Goal: Task Accomplishment & Management: Complete application form

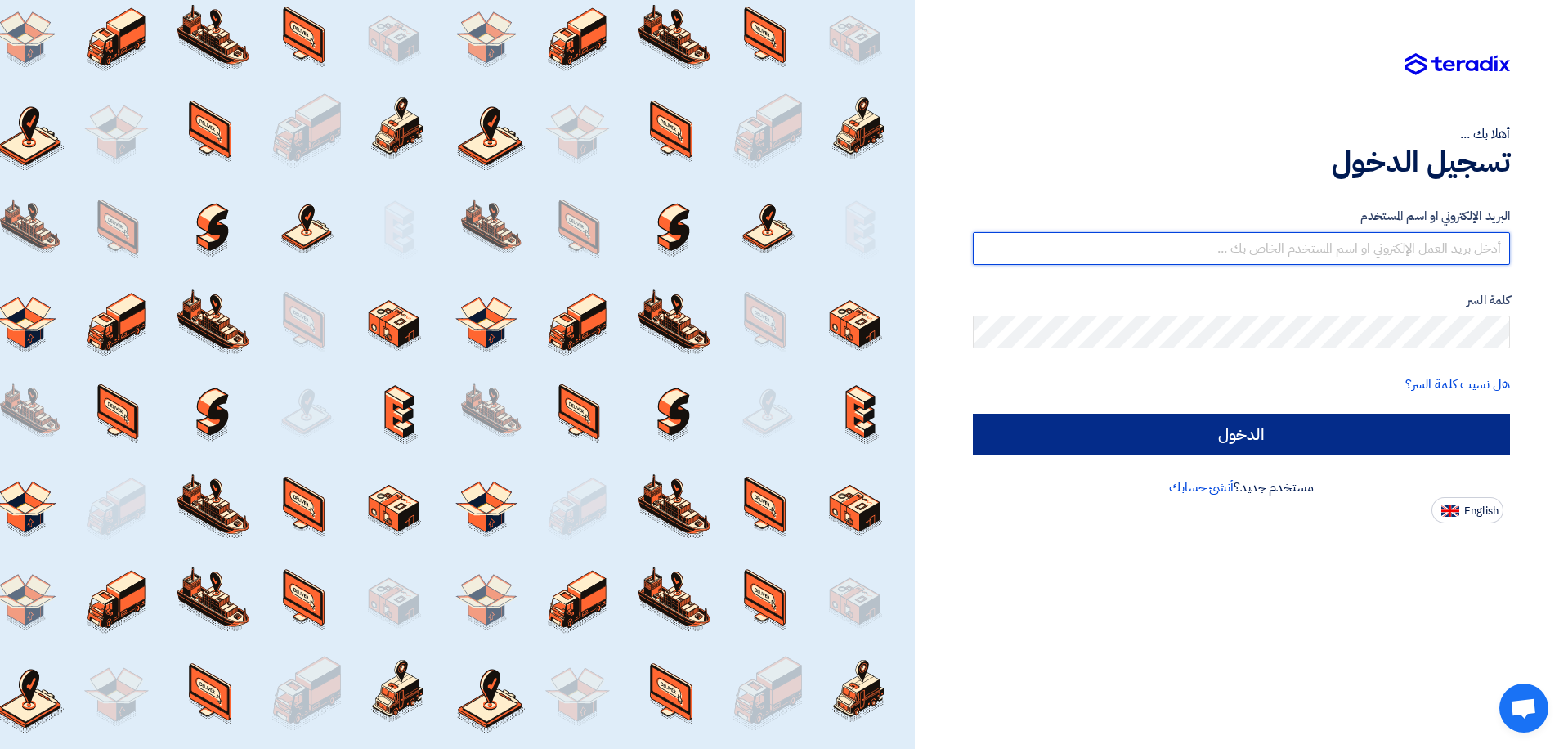
type input "[EMAIL_ADDRESS][DOMAIN_NAME]"
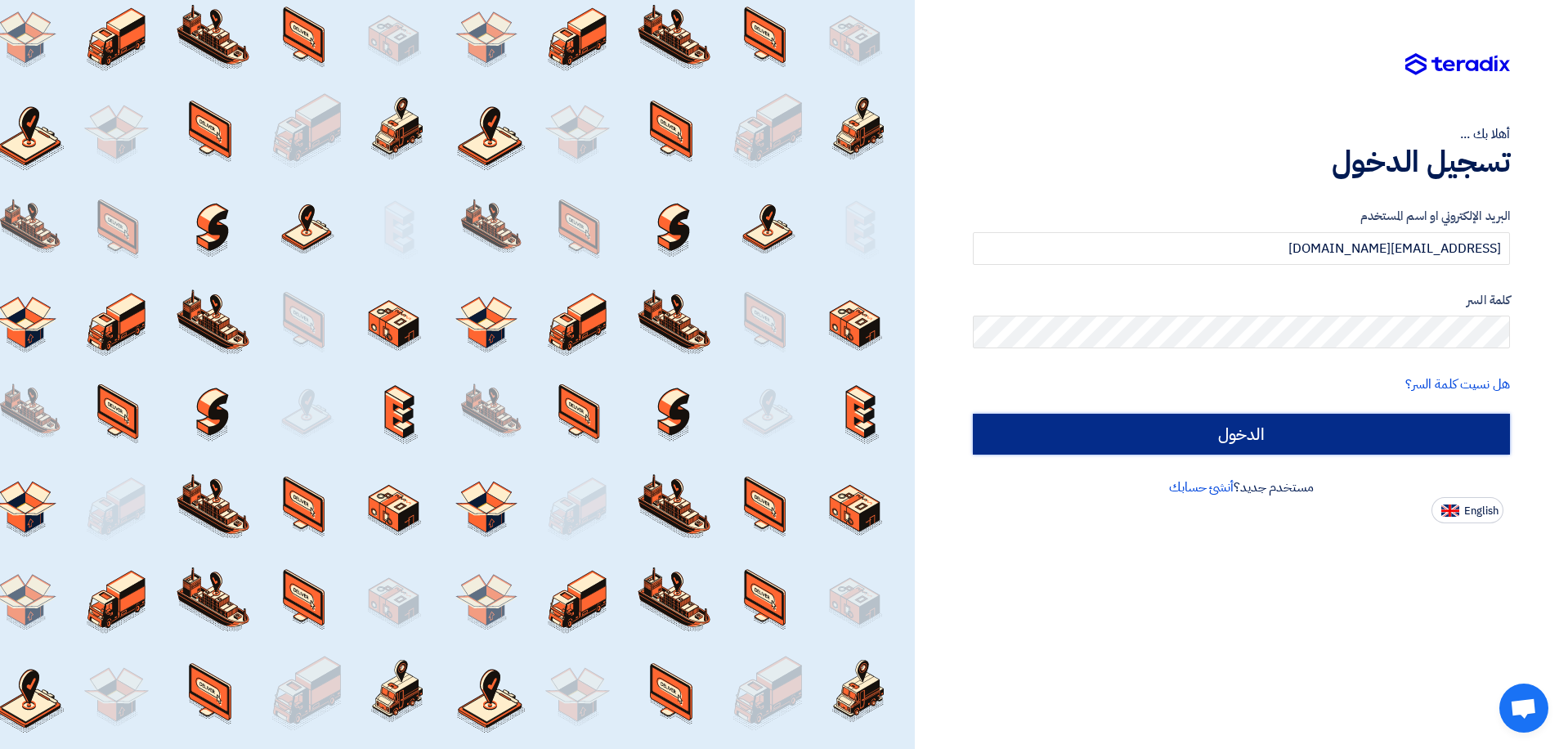
click at [1298, 424] on input "الدخول" at bounding box center [1242, 434] width 537 height 41
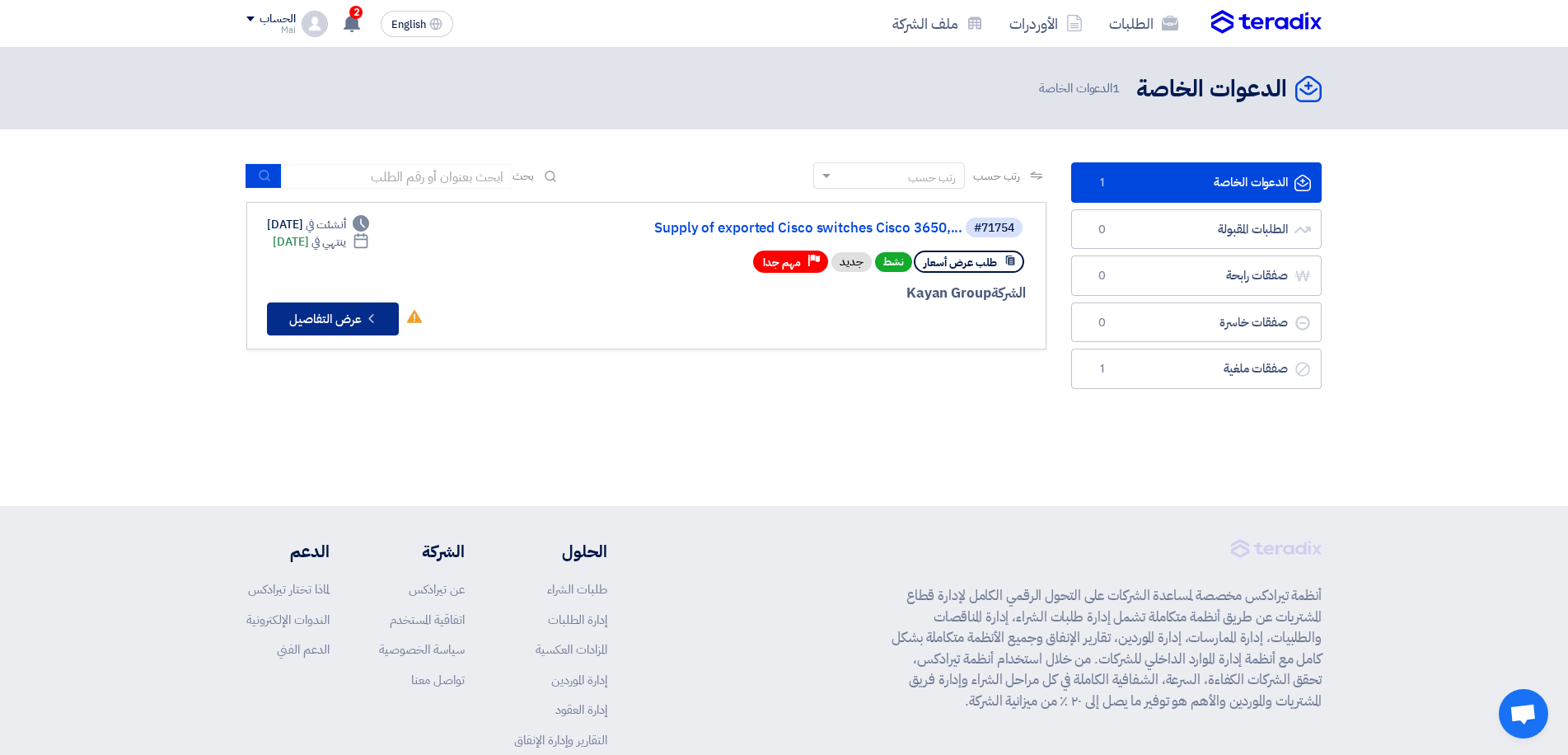
click at [365, 335] on button "Check details عرض التفاصيل" at bounding box center [333, 319] width 132 height 33
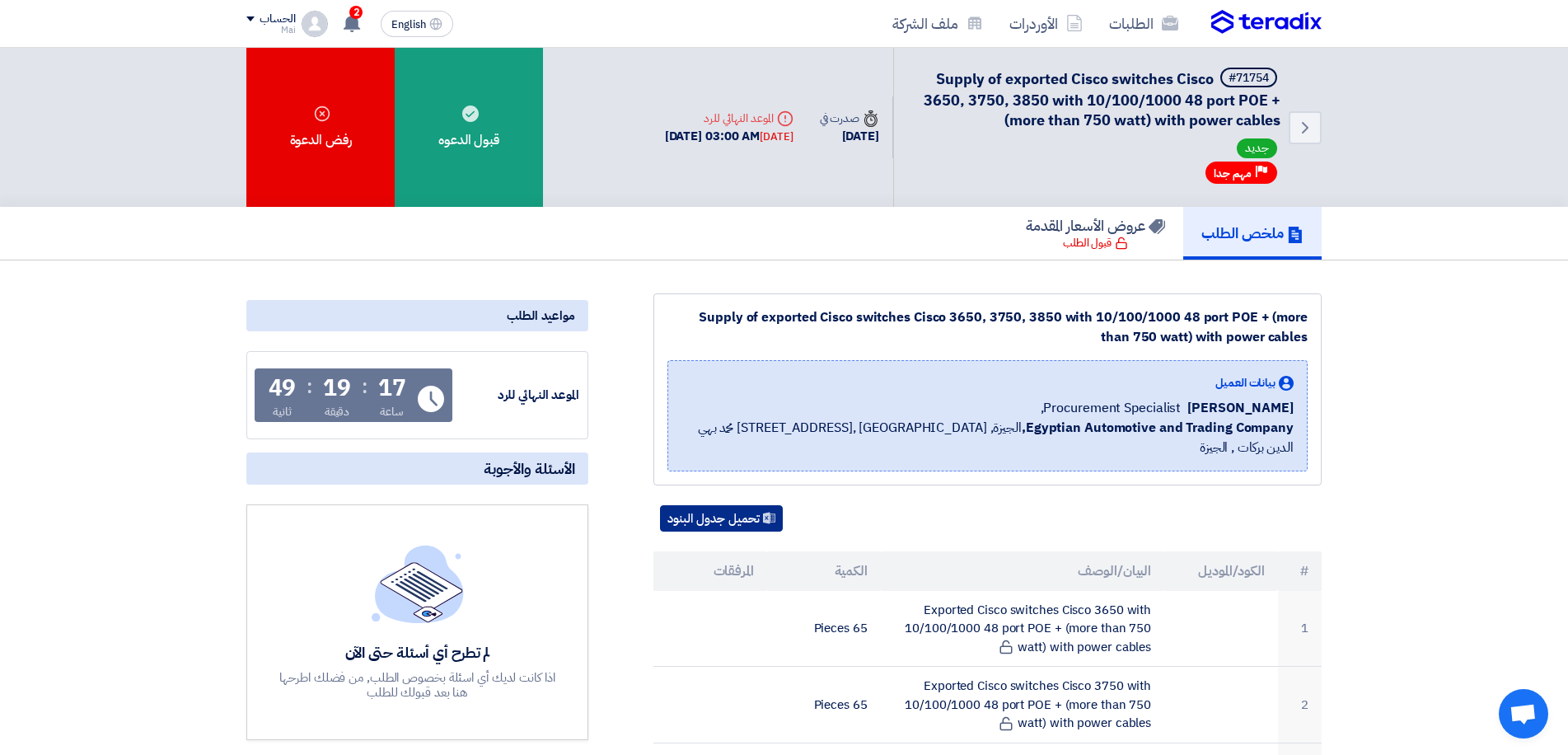
click at [749, 505] on button "تحميل جدول البنود" at bounding box center [720, 518] width 123 height 27
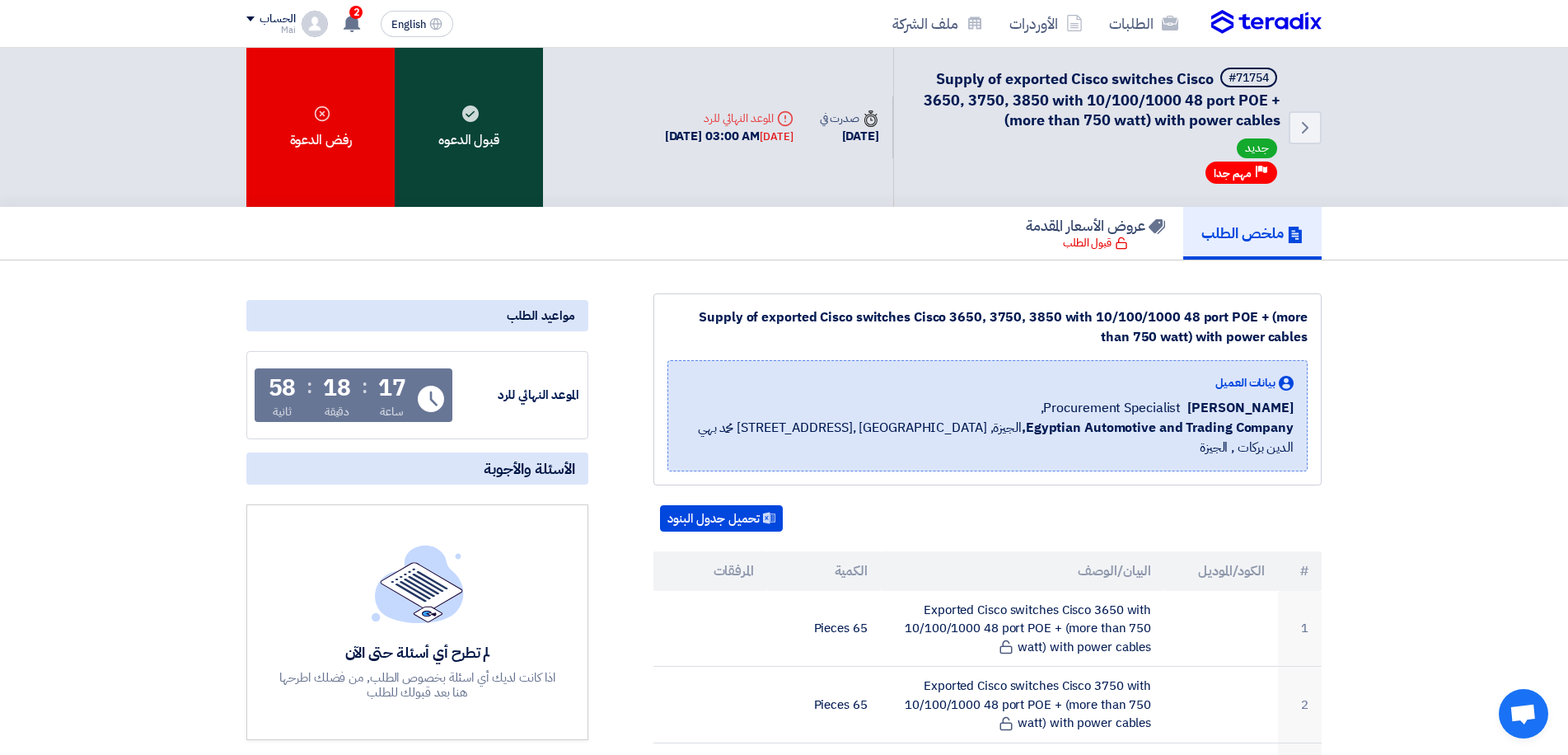
click at [460, 133] on div "قبول الدعوه" at bounding box center [468, 126] width 148 height 159
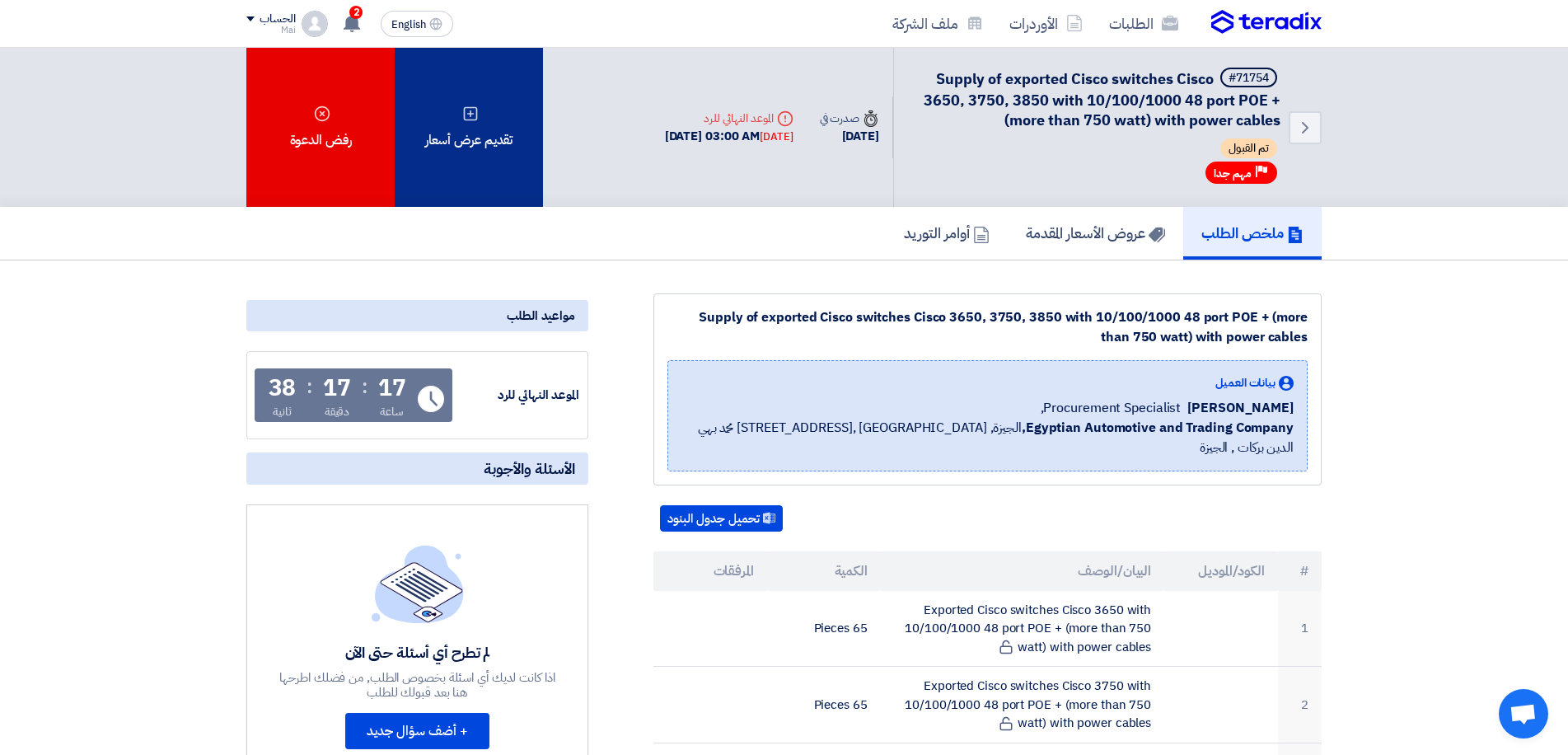
click at [493, 158] on div "تقديم عرض أسعار" at bounding box center [468, 126] width 148 height 159
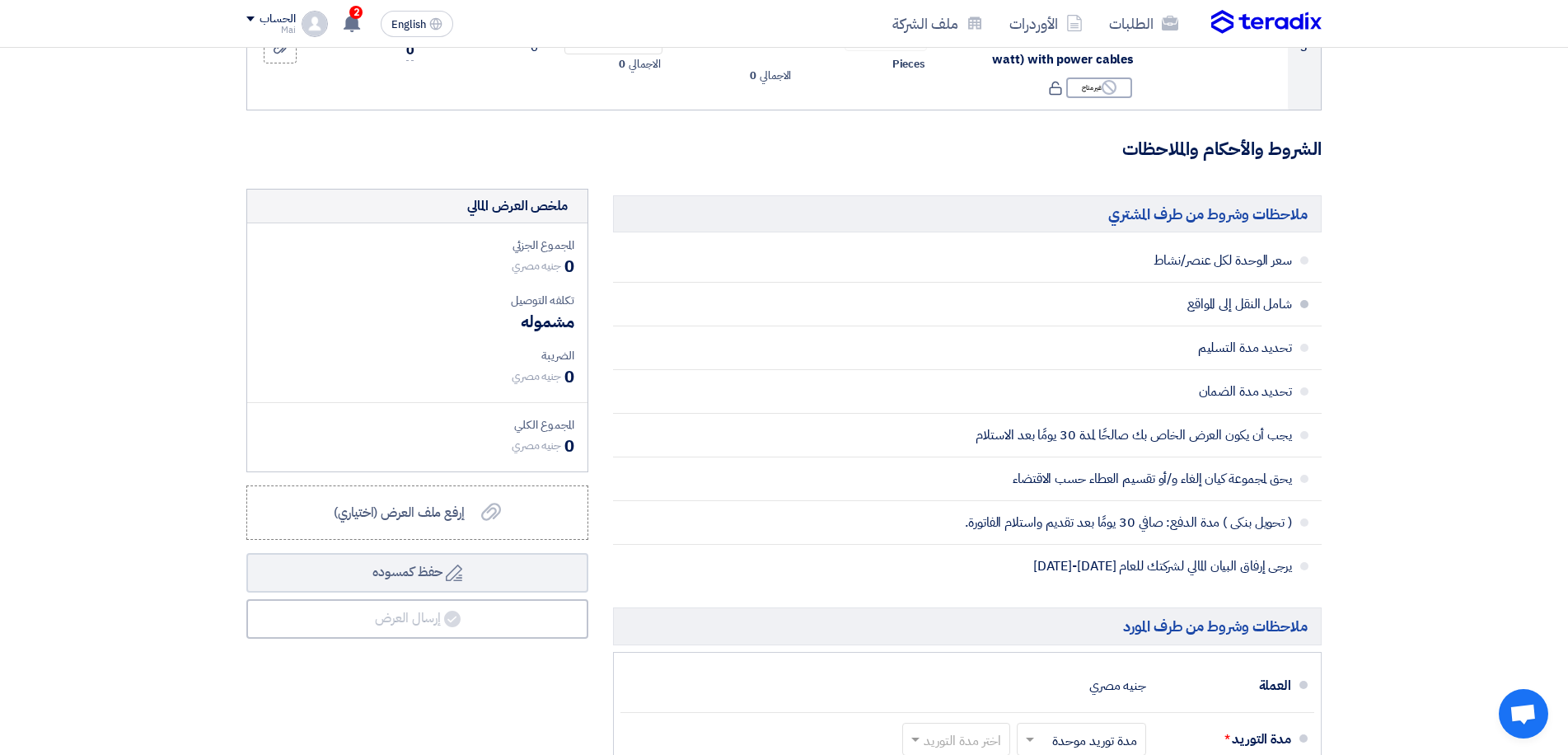
scroll to position [83, 0]
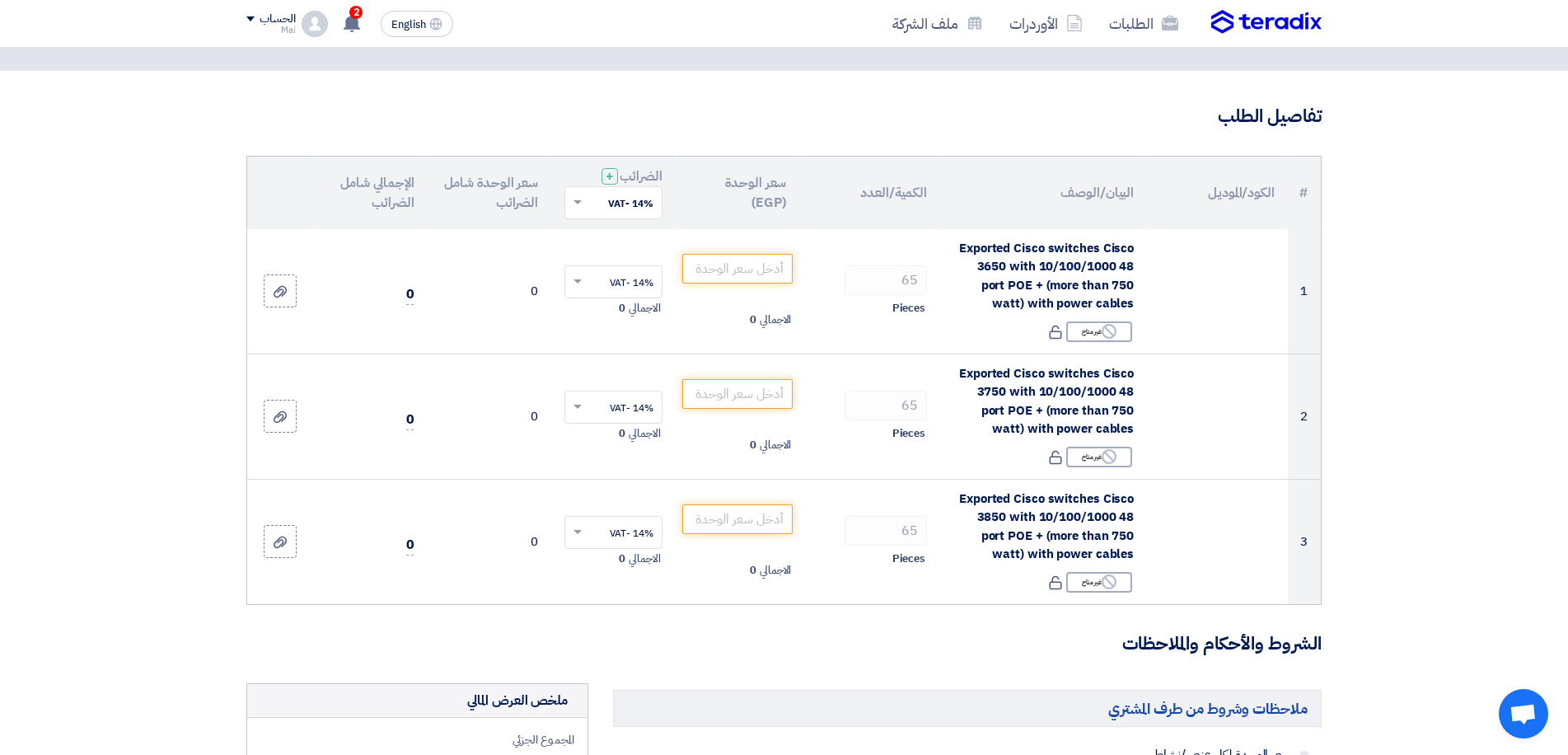
drag, startPoint x: 428, startPoint y: 0, endPoint x: 1248, endPoint y: 27, distance: 820.4
click at [1248, 27] on img at bounding box center [1266, 22] width 110 height 25
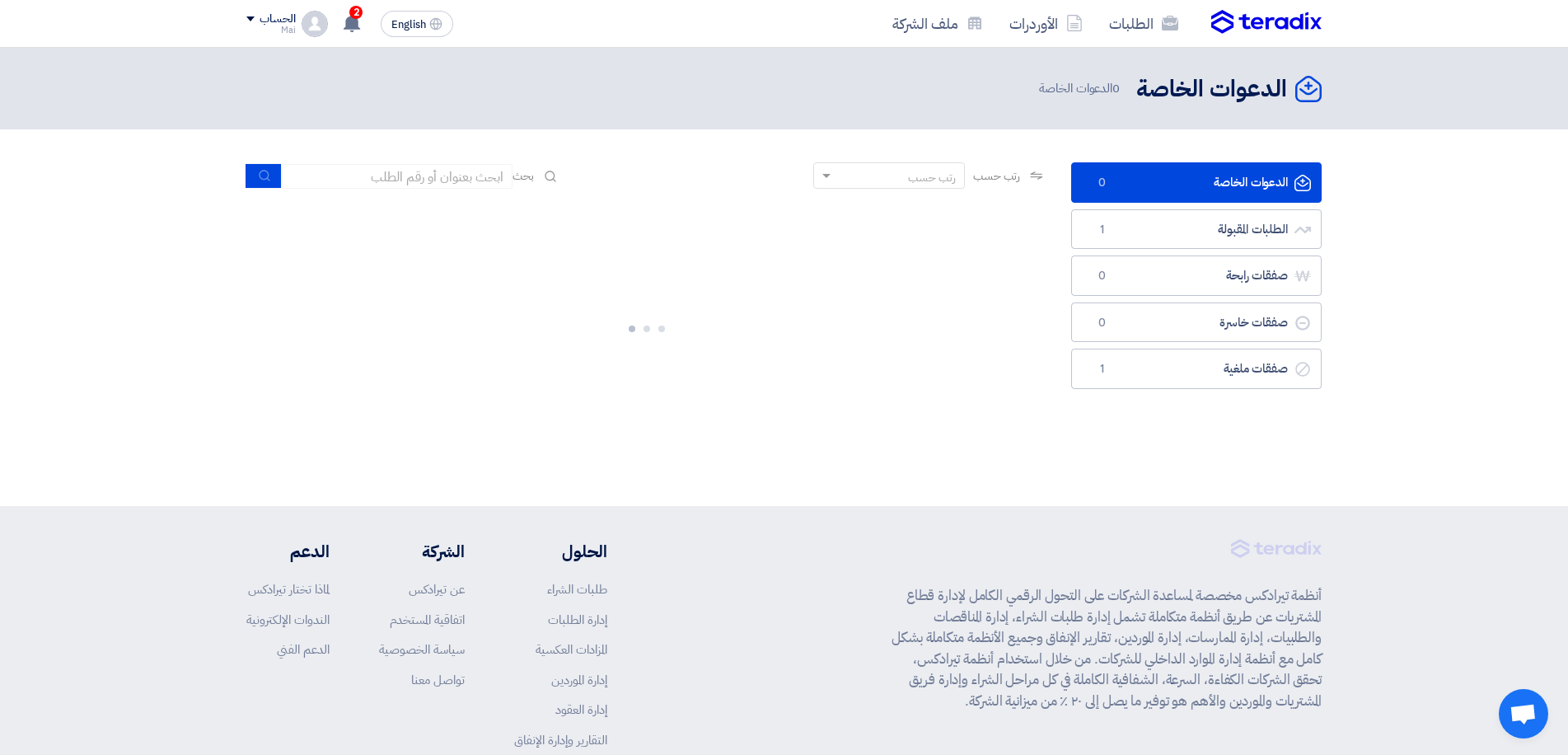
click at [1248, 20] on img at bounding box center [1266, 22] width 110 height 25
click at [1275, 12] on img at bounding box center [1266, 22] width 110 height 25
click at [350, 27] on use at bounding box center [351, 23] width 16 height 18
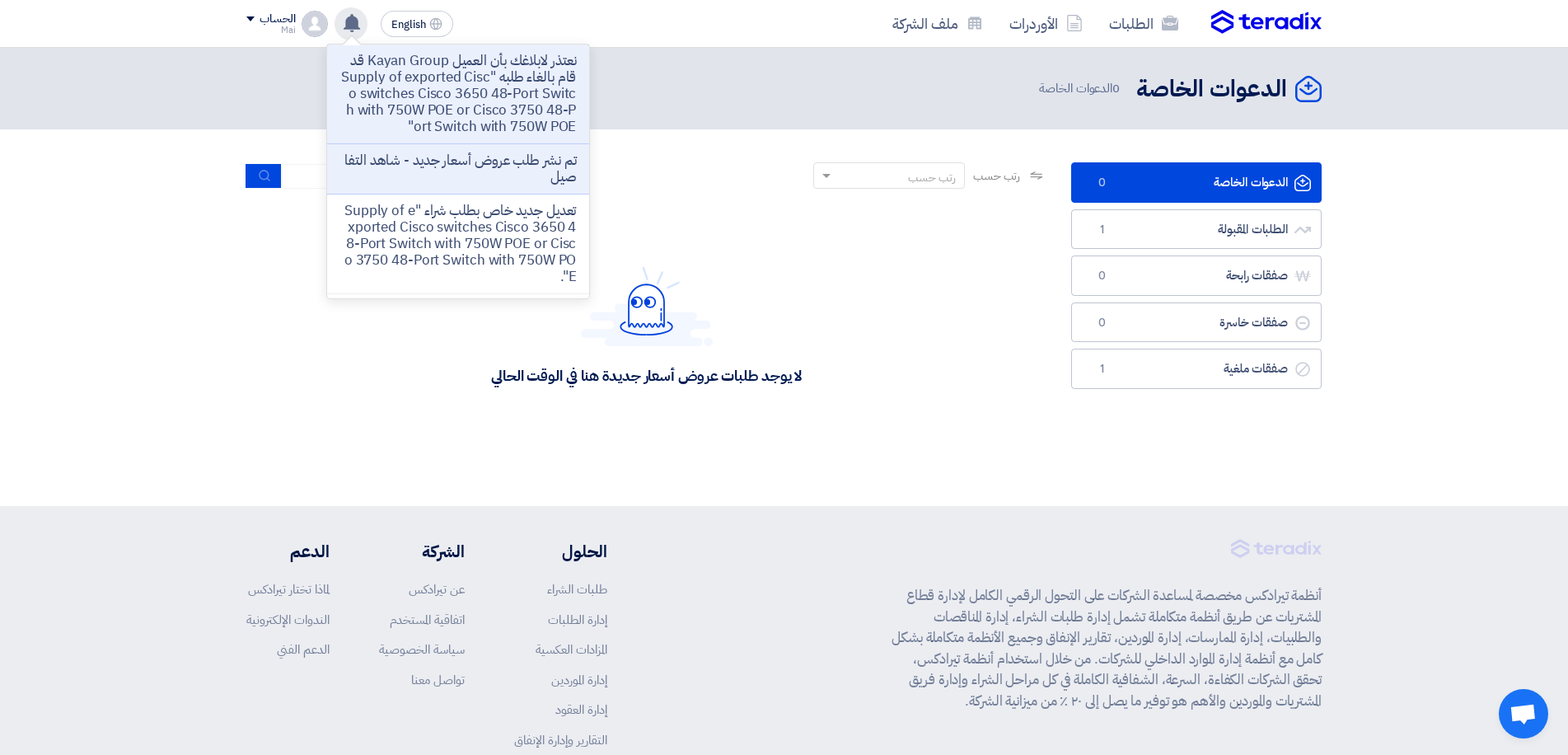
click at [352, 28] on use at bounding box center [351, 23] width 16 height 18
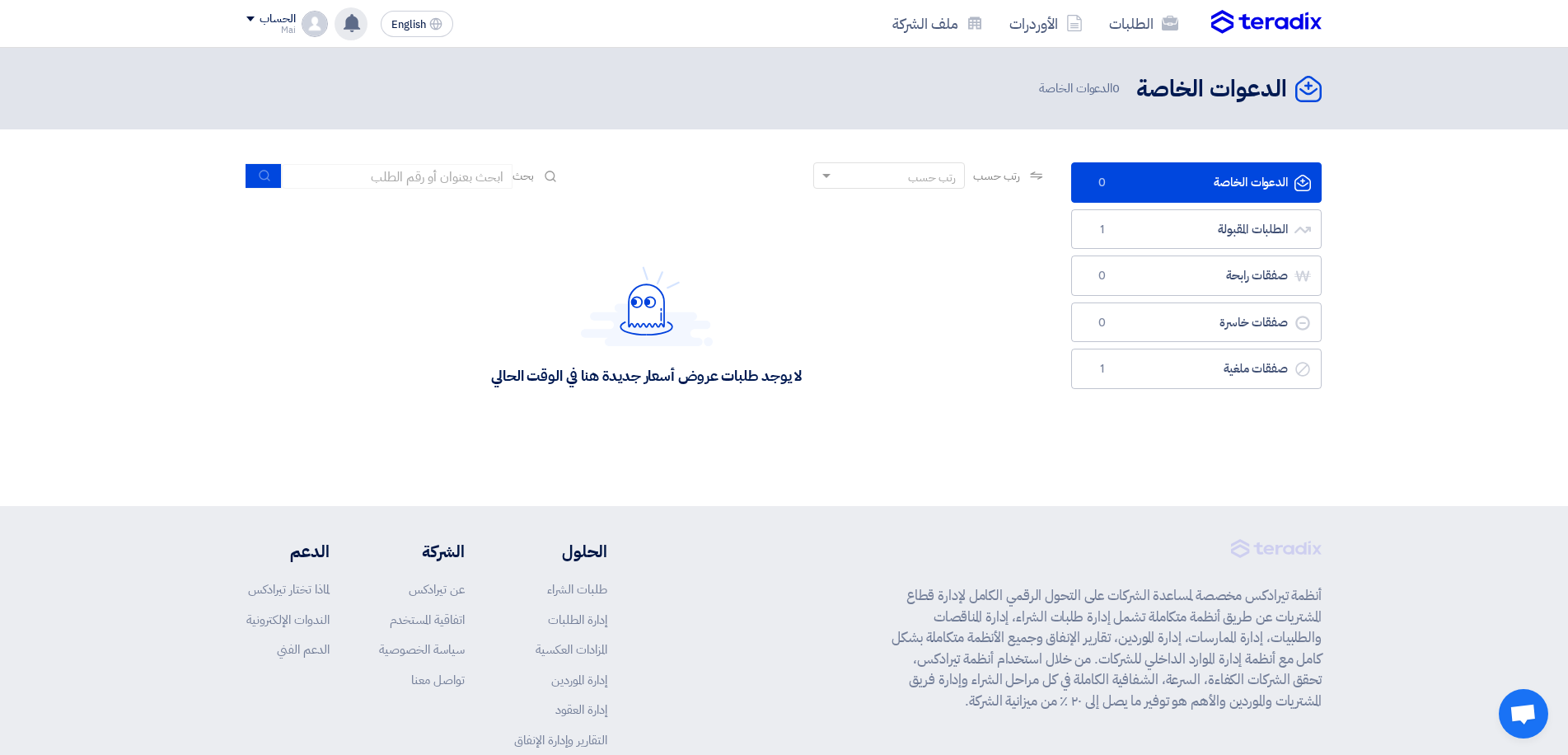
click at [352, 28] on use at bounding box center [351, 23] width 16 height 18
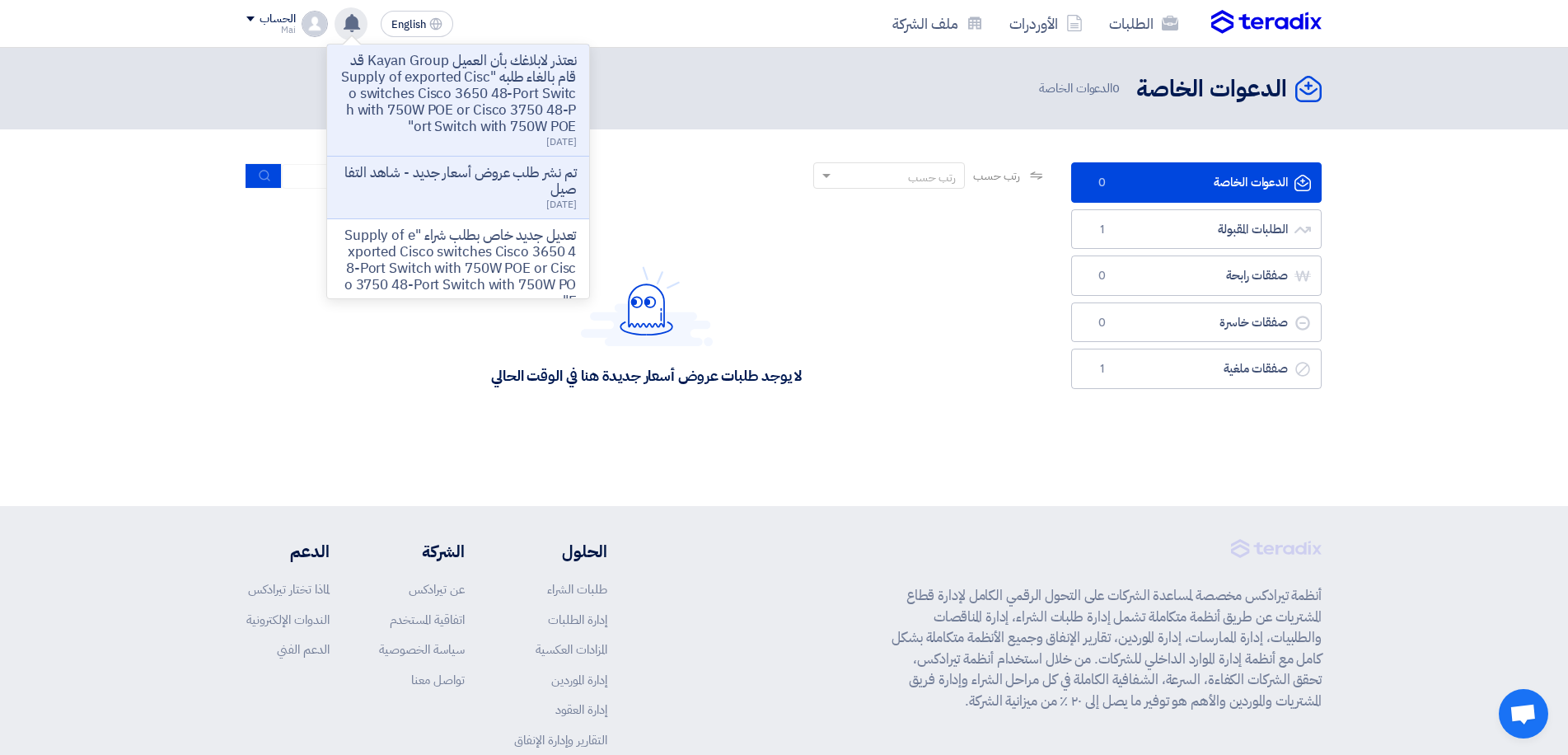
click at [352, 28] on use at bounding box center [351, 23] width 16 height 18
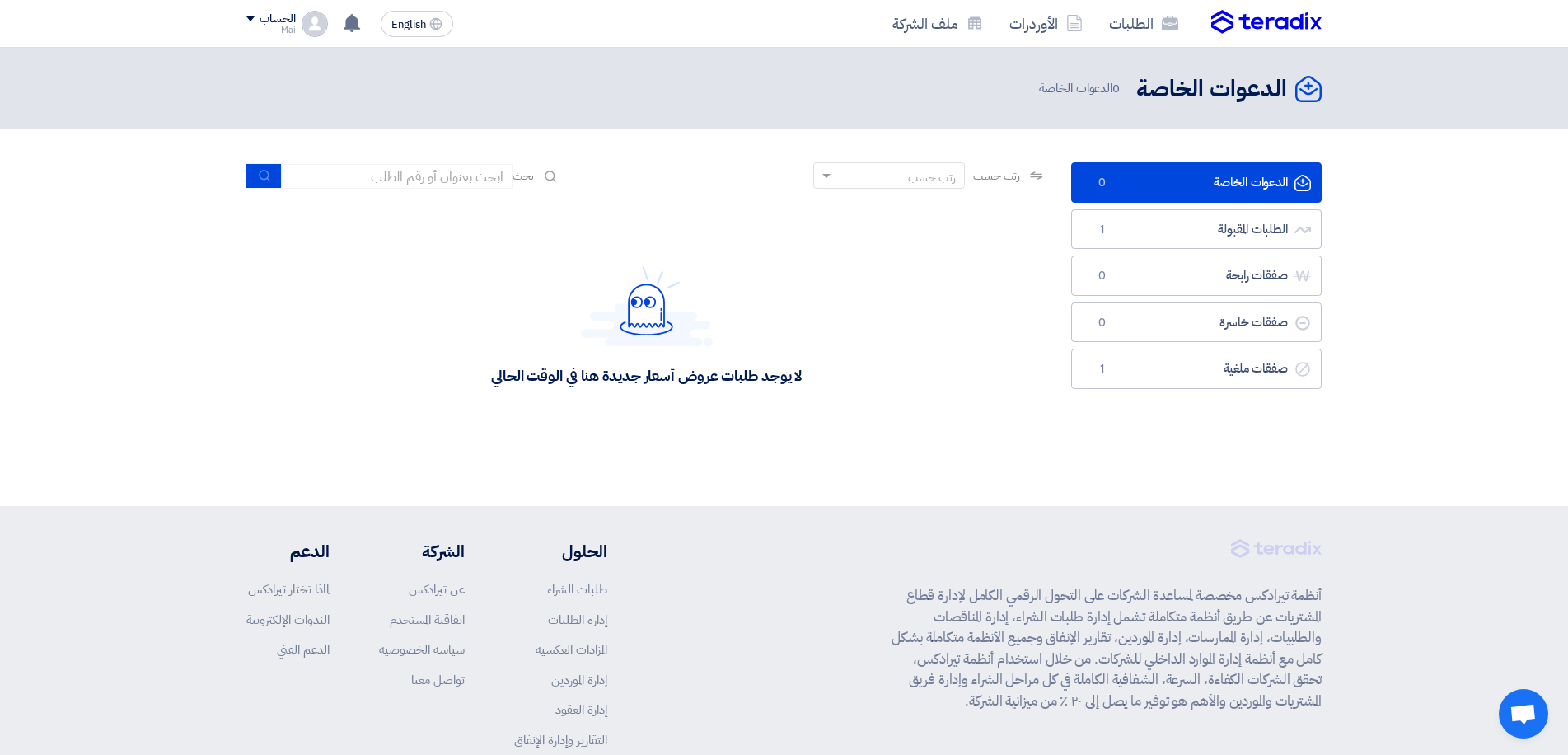
click at [1245, 25] on img at bounding box center [1266, 22] width 110 height 25
click at [418, 339] on div "لا يوجد طلبات عروض أسعار جديدة هنا في الوقت الحالي" at bounding box center [646, 325] width 800 height 247
click at [1189, 228] on link "الطلبات المقبولة الطلبات المقبولة 1" at bounding box center [1196, 229] width 251 height 40
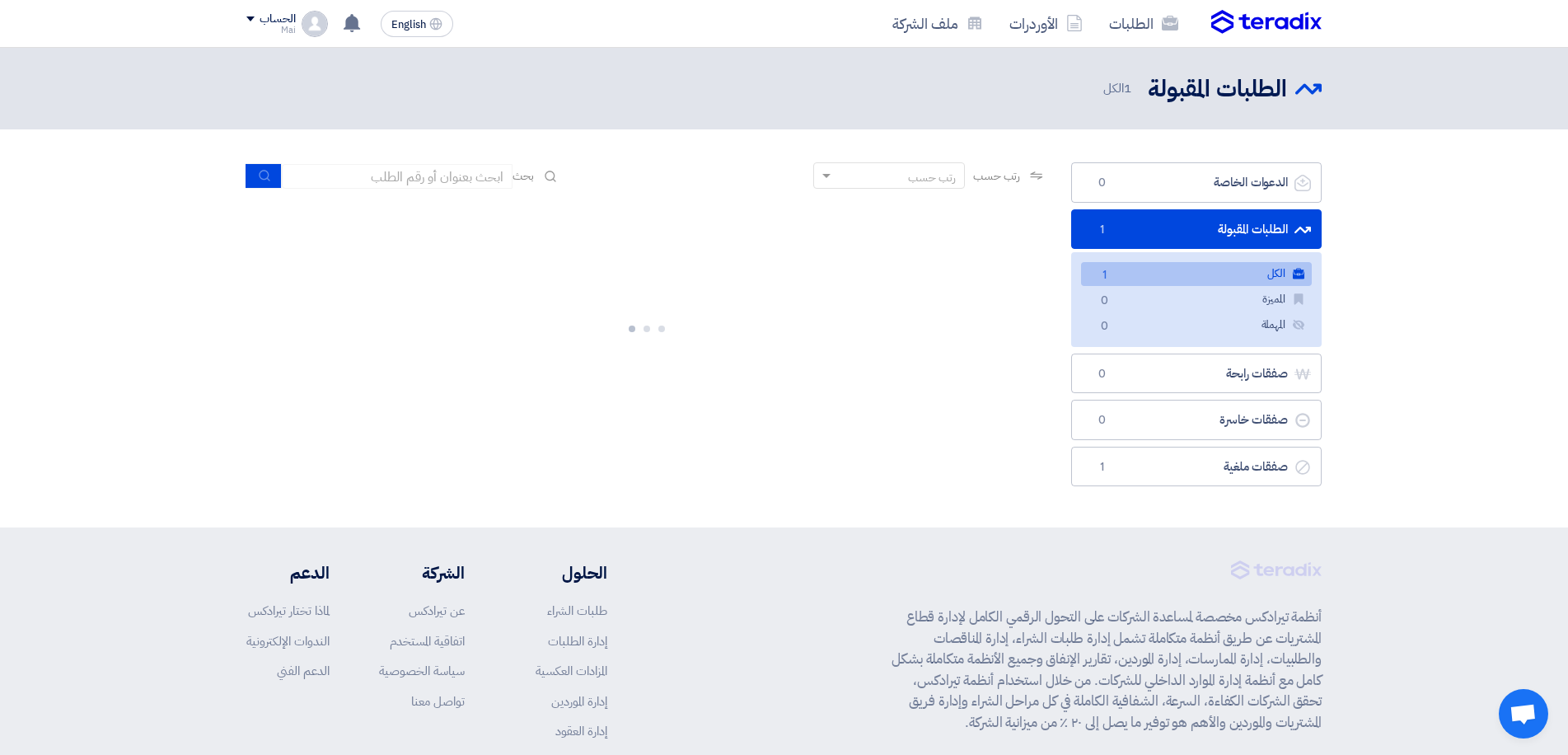
click at [1104, 236] on span "1" at bounding box center [1101, 229] width 20 height 16
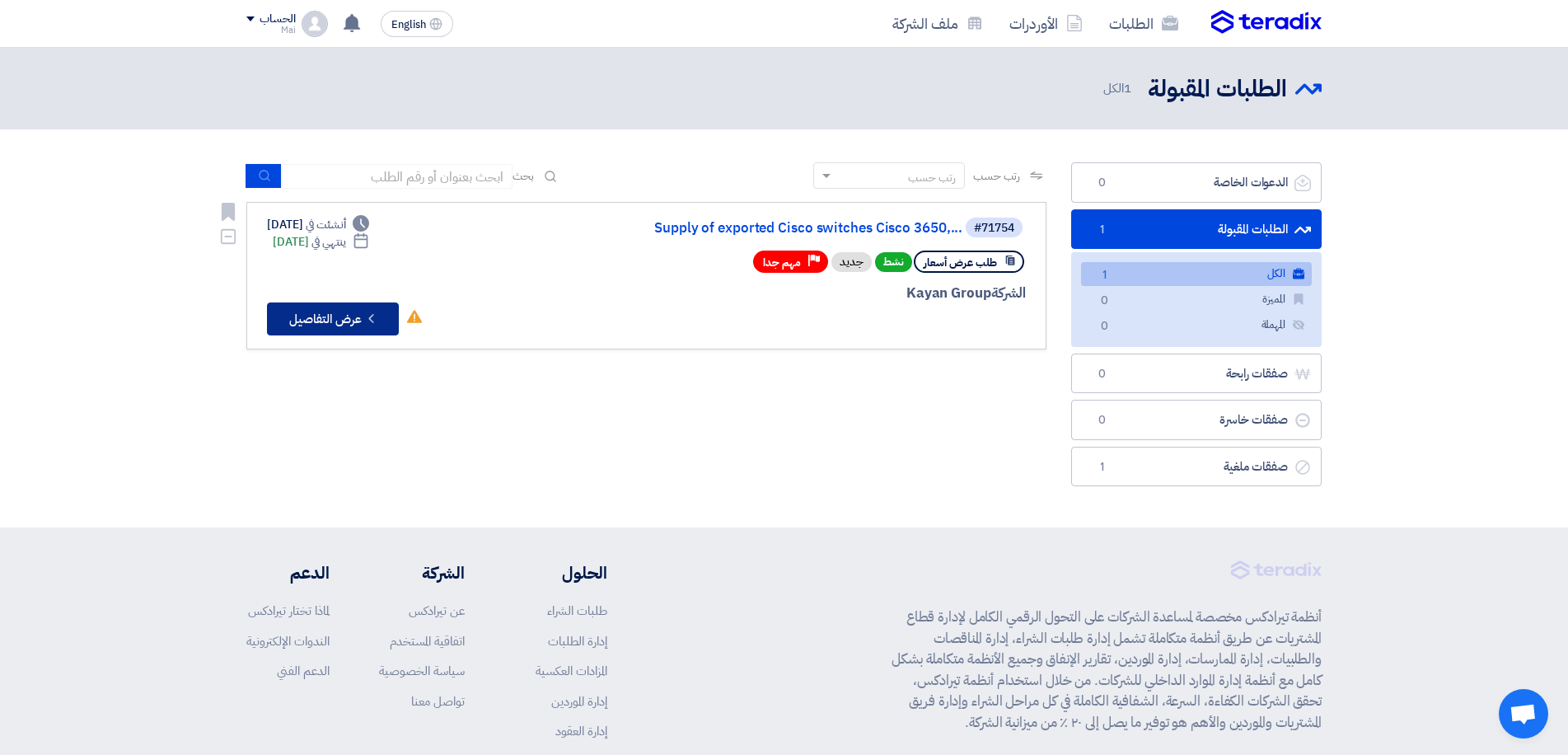
click at [308, 325] on button "Check details عرض التفاصيل" at bounding box center [333, 319] width 132 height 33
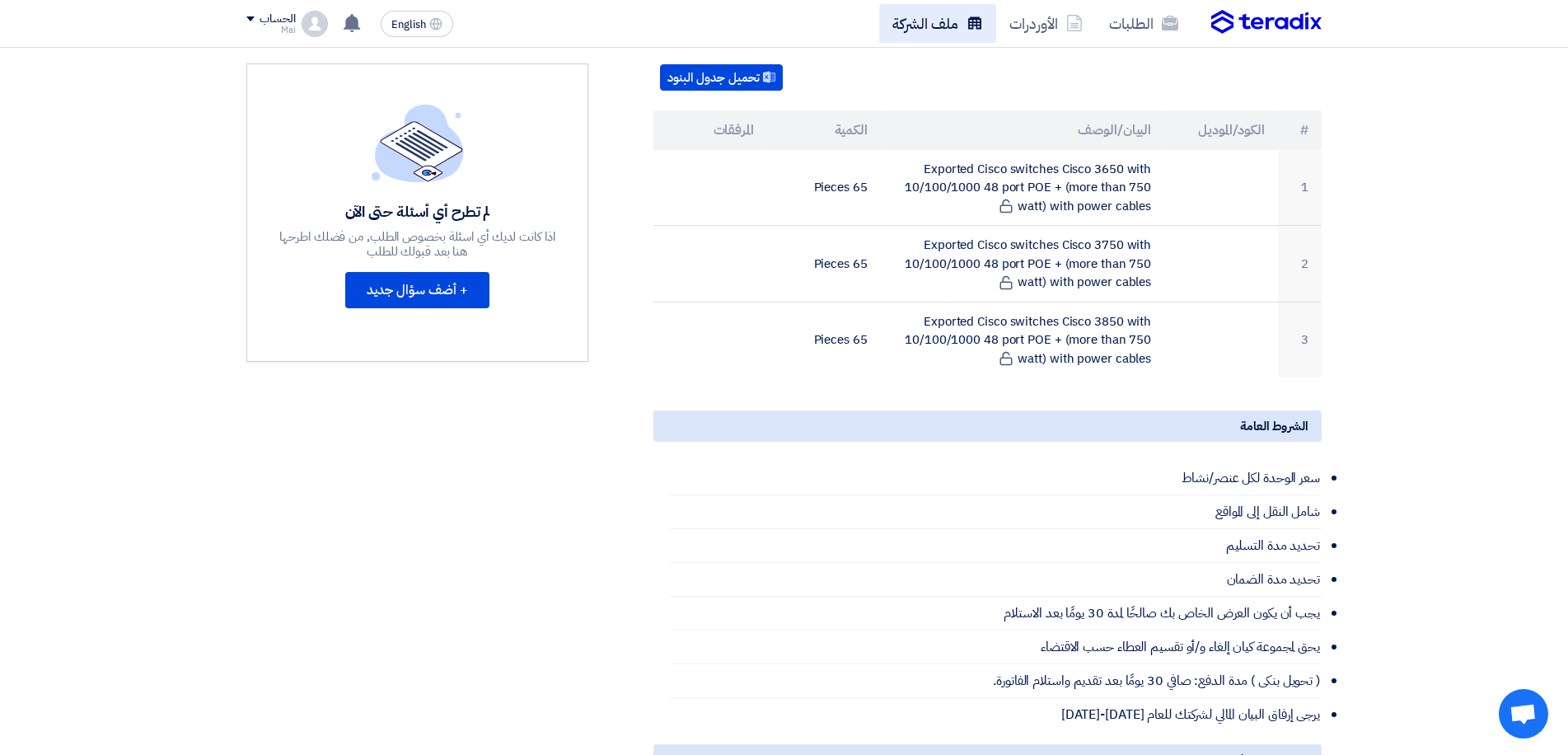
scroll to position [412, 0]
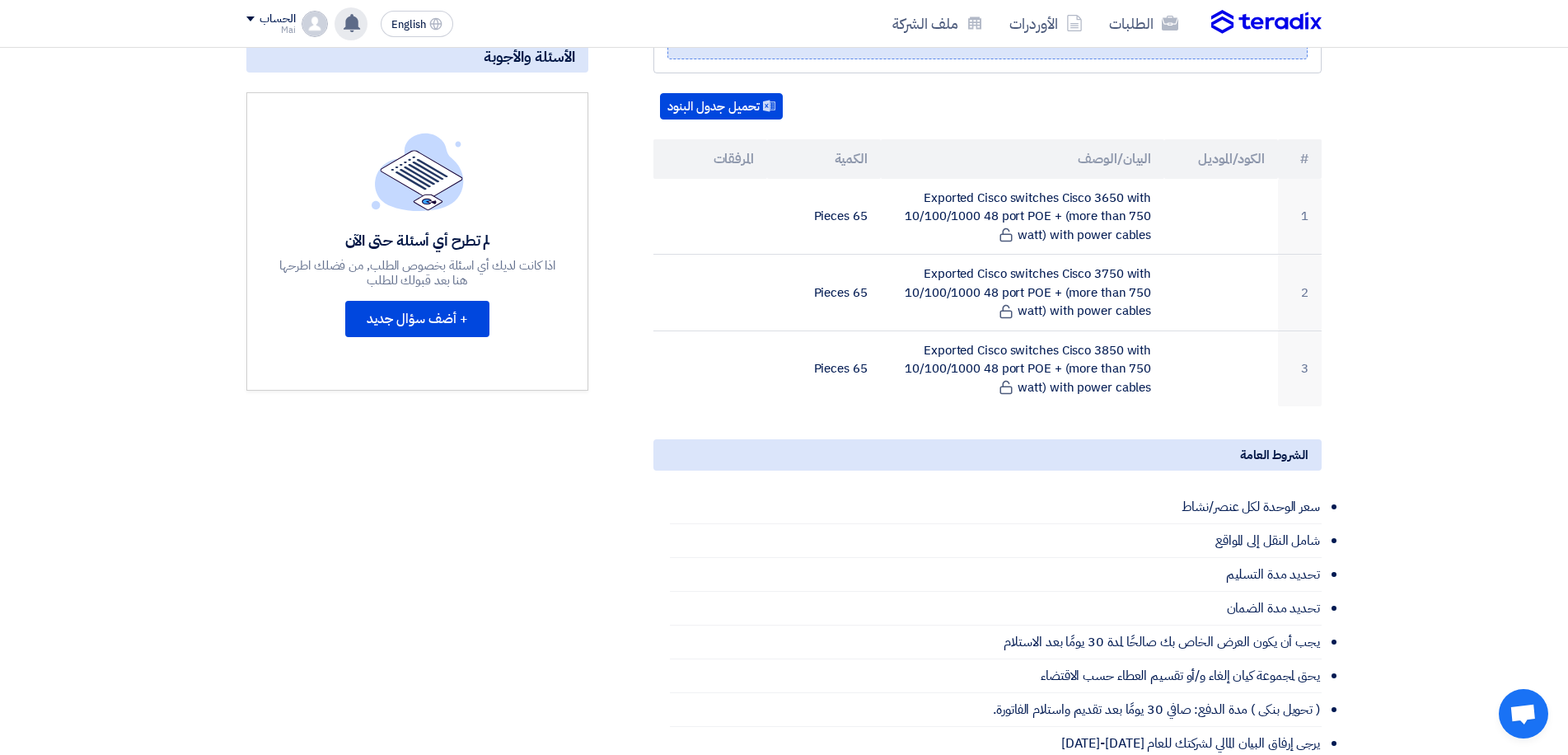
click at [356, 28] on use at bounding box center [351, 23] width 16 height 18
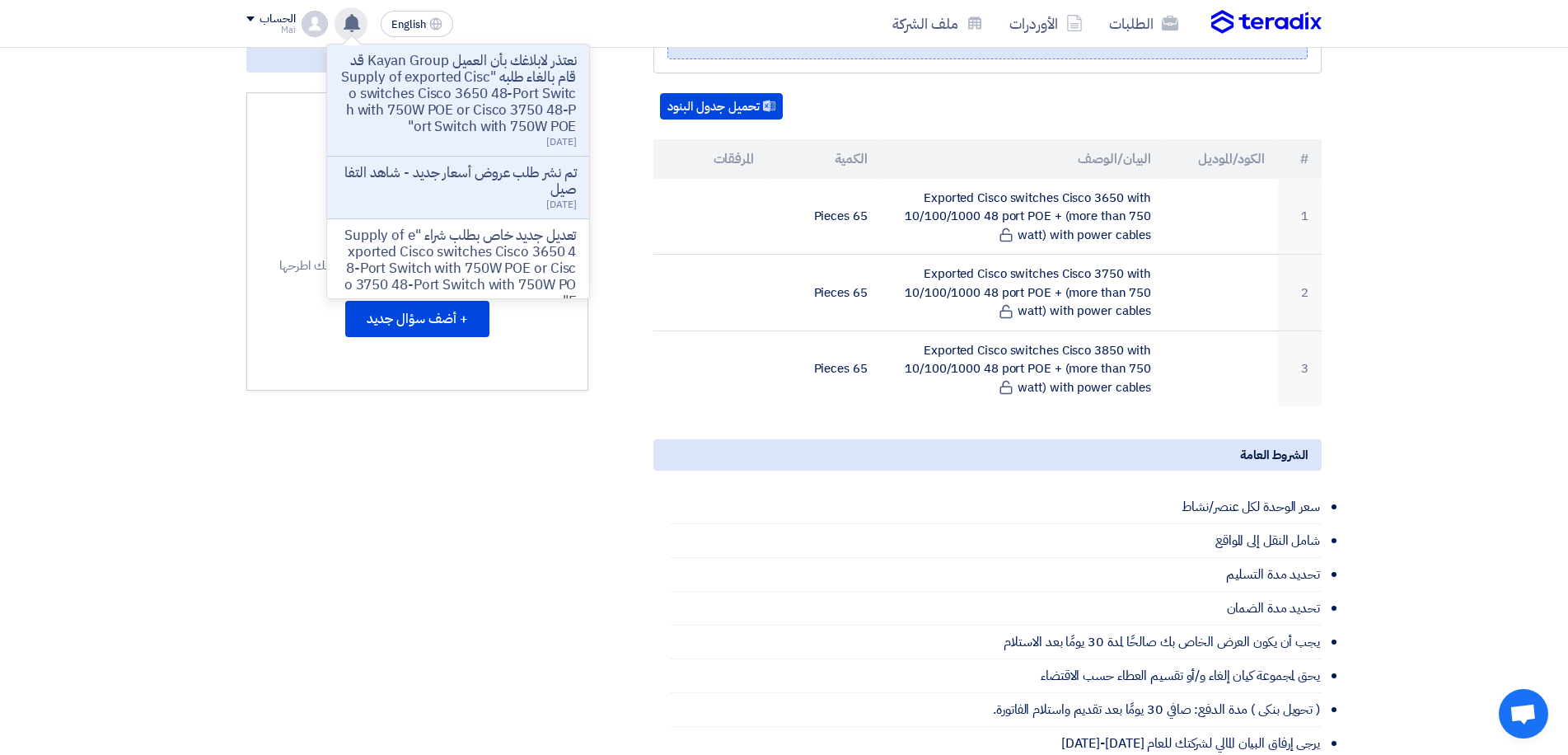
click at [356, 28] on use at bounding box center [351, 23] width 16 height 18
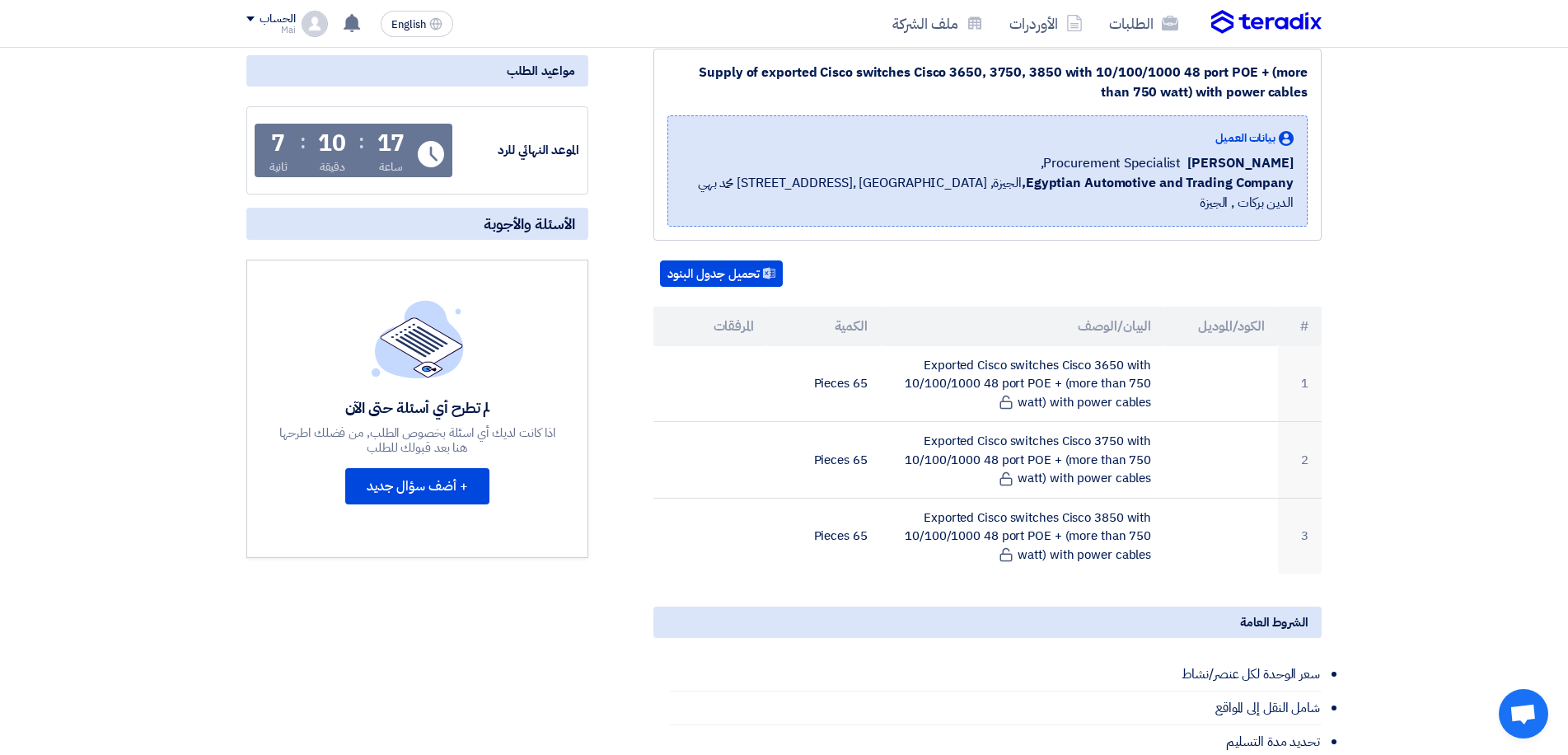
scroll to position [0, 0]
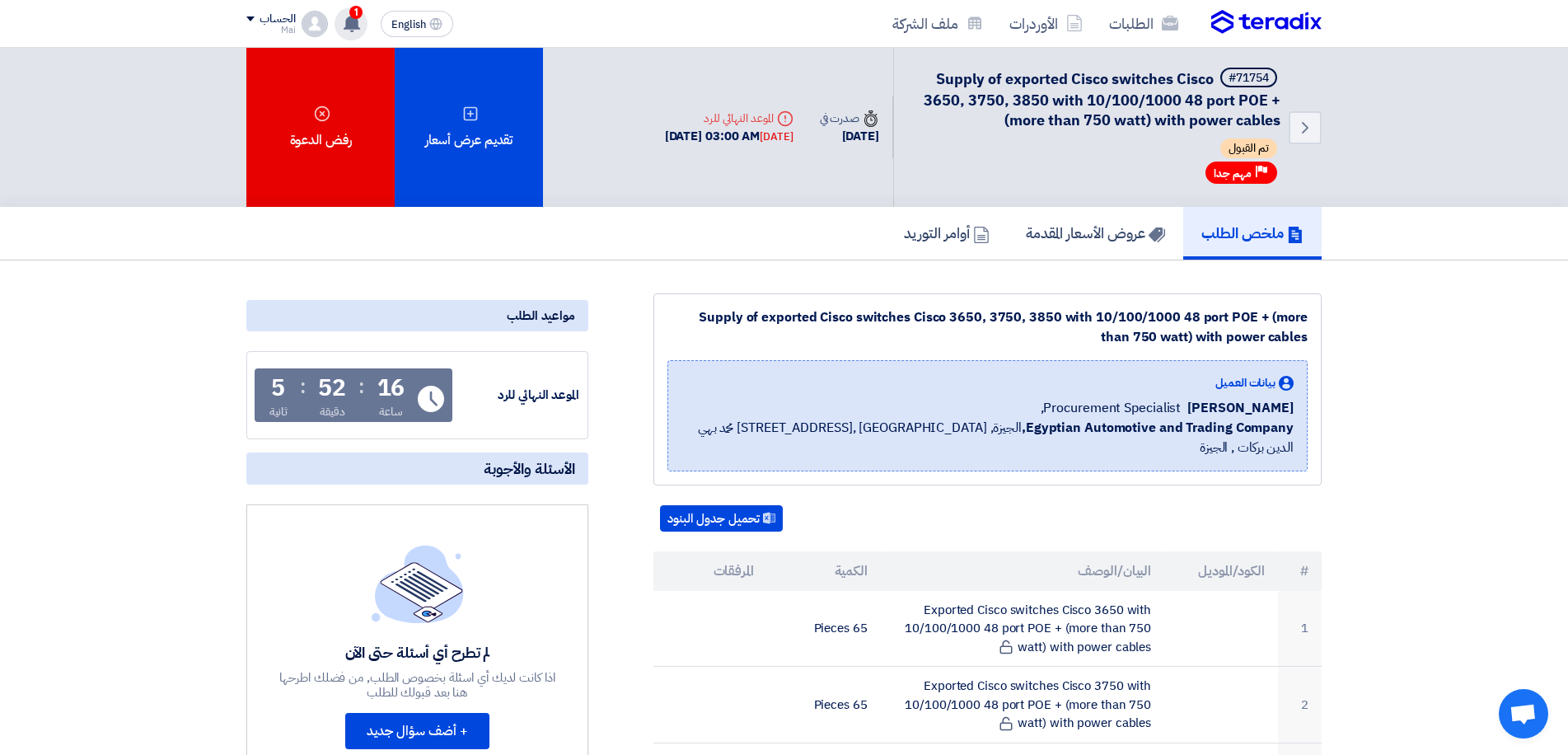
click at [363, 17] on div "1 قام بتعديل علي طلبه Supply of exported Cisco switches Cisco 3650, 3750, 3850 …" at bounding box center [351, 24] width 33 height 33
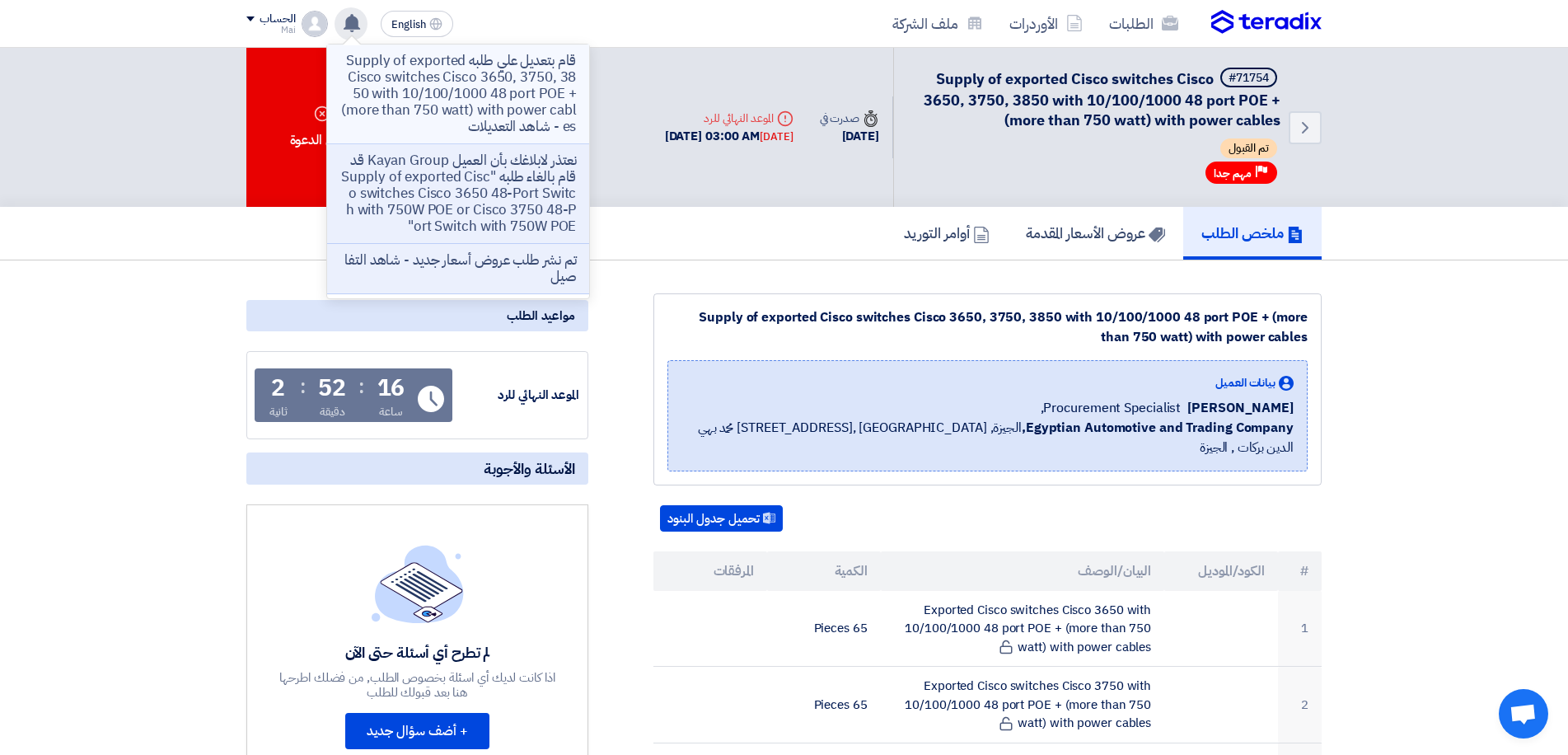
click at [505, 88] on p "قام بتعديل علي طلبه Supply of exported Cisco switches Cisco 3650, 3750, 3850 wi…" at bounding box center [458, 93] width 236 height 83
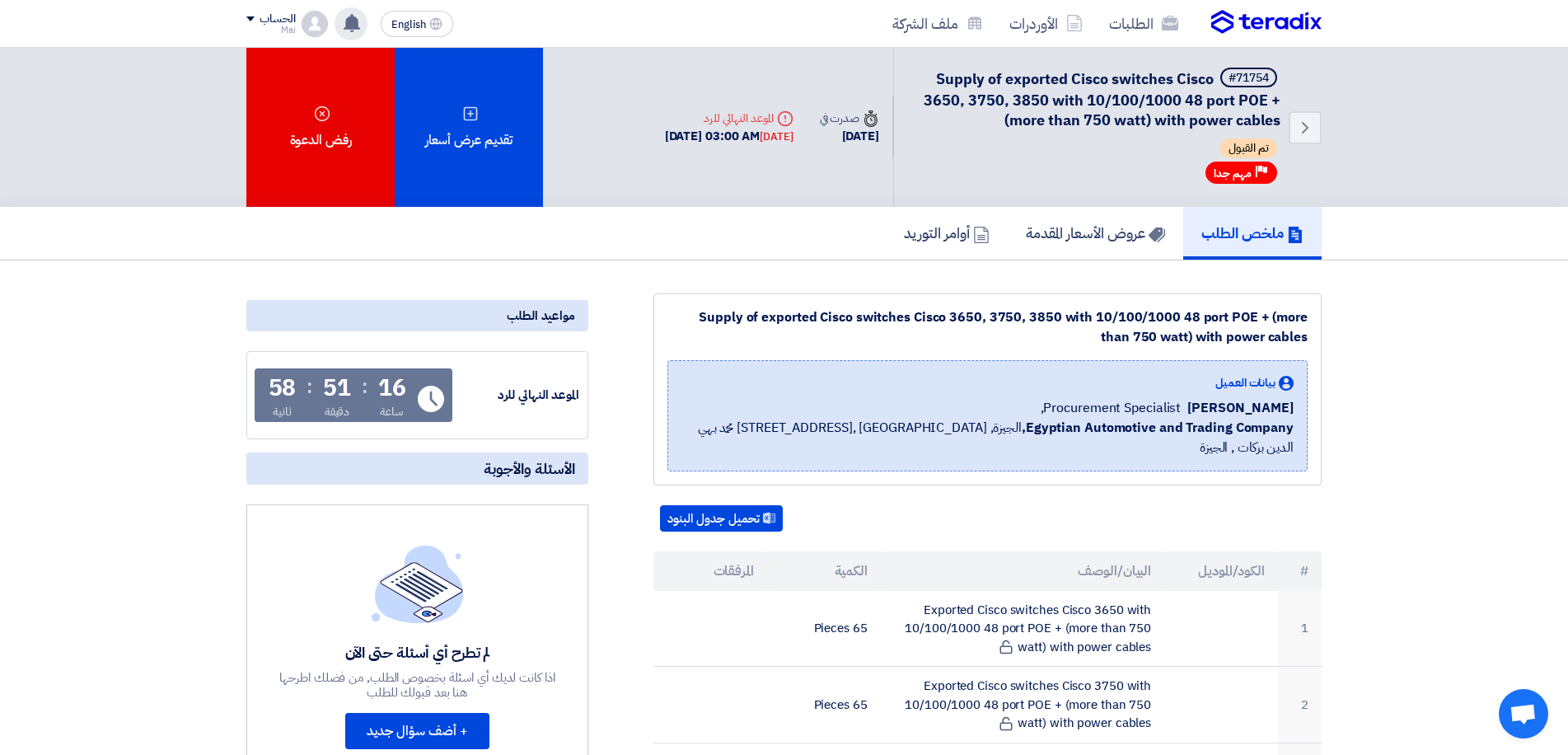
click at [344, 22] on icon at bounding box center [352, 23] width 18 height 18
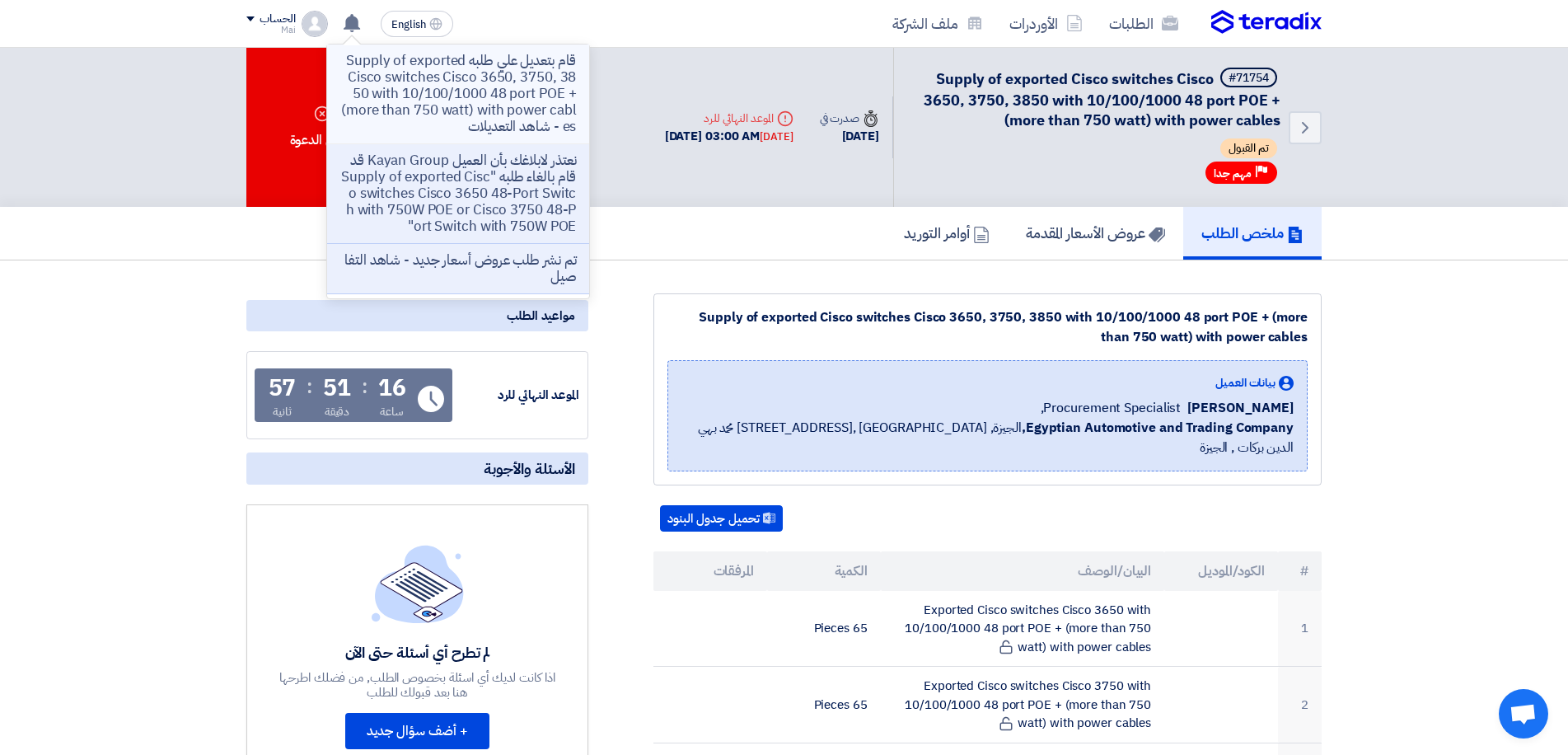
click at [440, 99] on p "قام بتعديل علي طلبه Supply of exported Cisco switches Cisco 3650, 3750, 3850 wi…" at bounding box center [458, 93] width 236 height 83
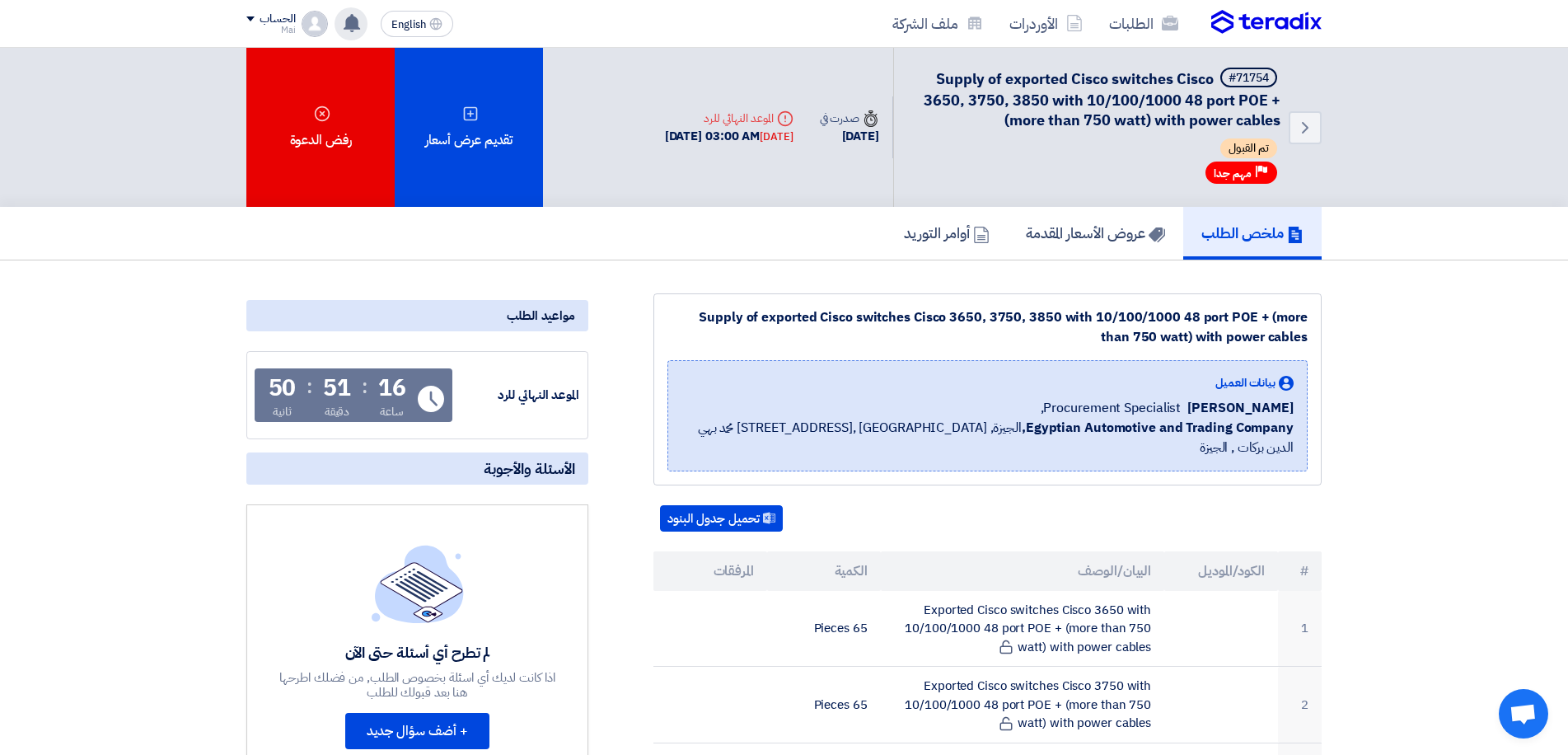
click at [344, 22] on icon at bounding box center [352, 23] width 18 height 18
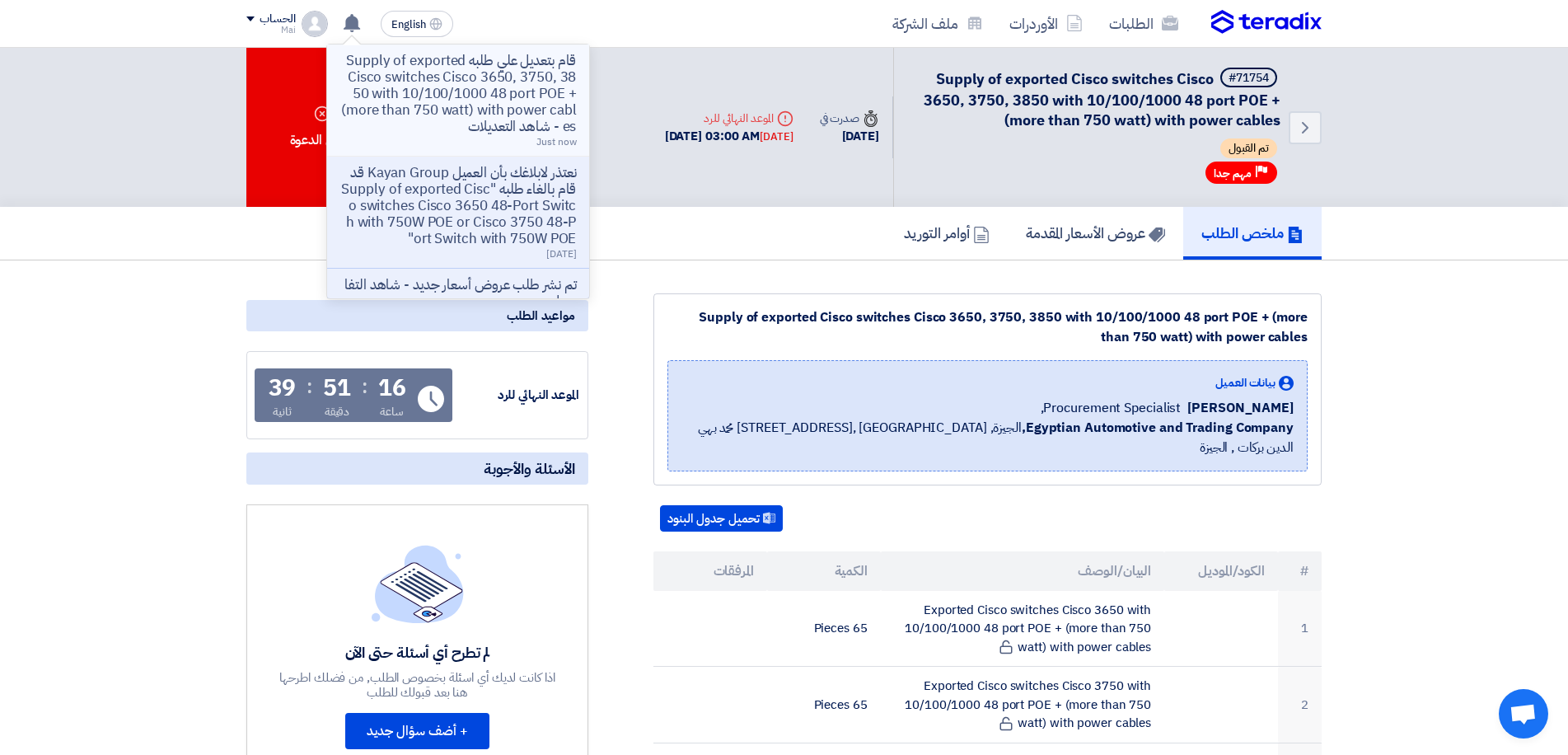
click at [446, 133] on p "قام بتعديل علي طلبه Supply of exported Cisco switches Cisco 3650, 3750, 3850 wi…" at bounding box center [458, 93] width 236 height 83
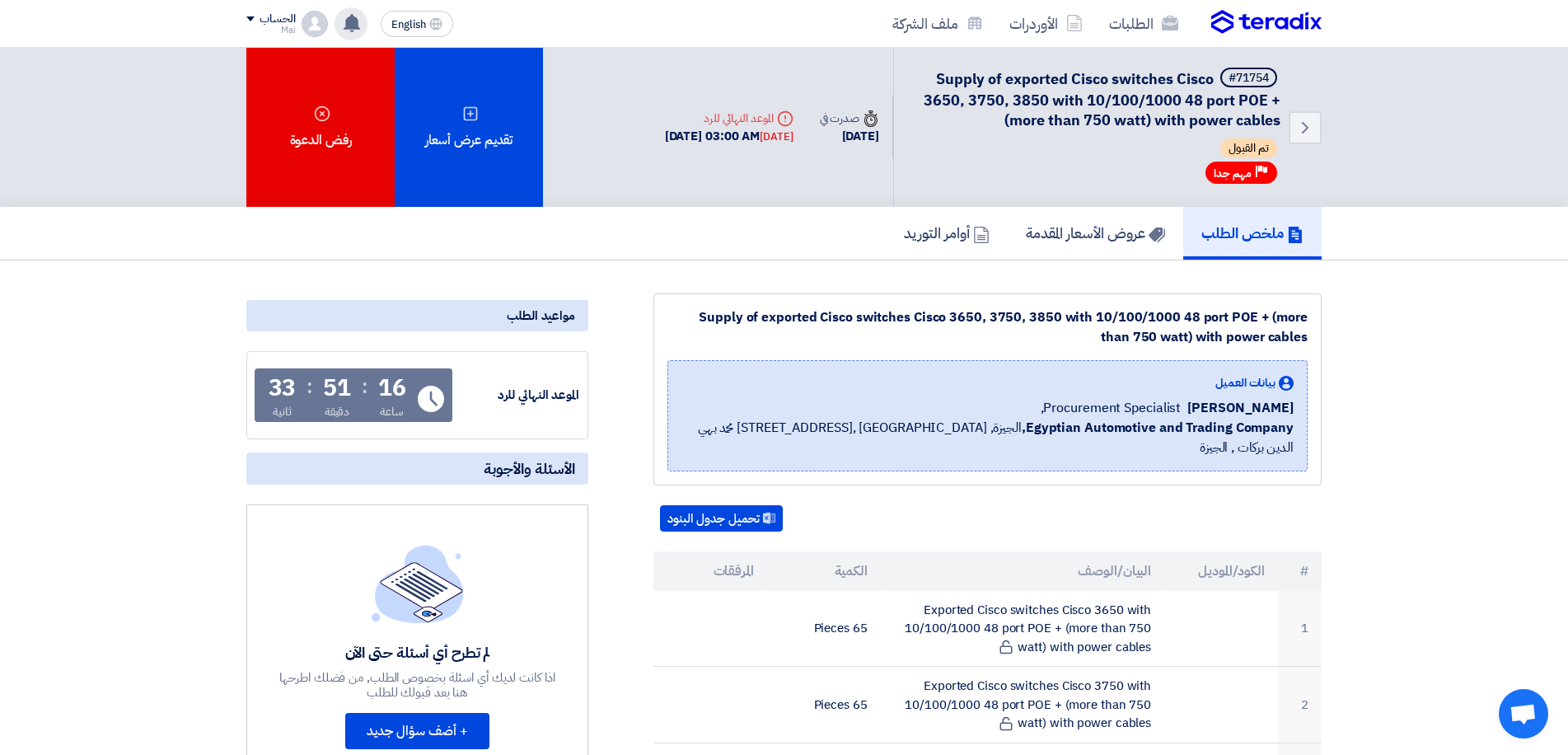
click at [354, 35] on div "قام بتعديل علي طلبه Supply of exported Cisco switches Cisco 3650, 3750, 3850 wi…" at bounding box center [351, 24] width 33 height 33
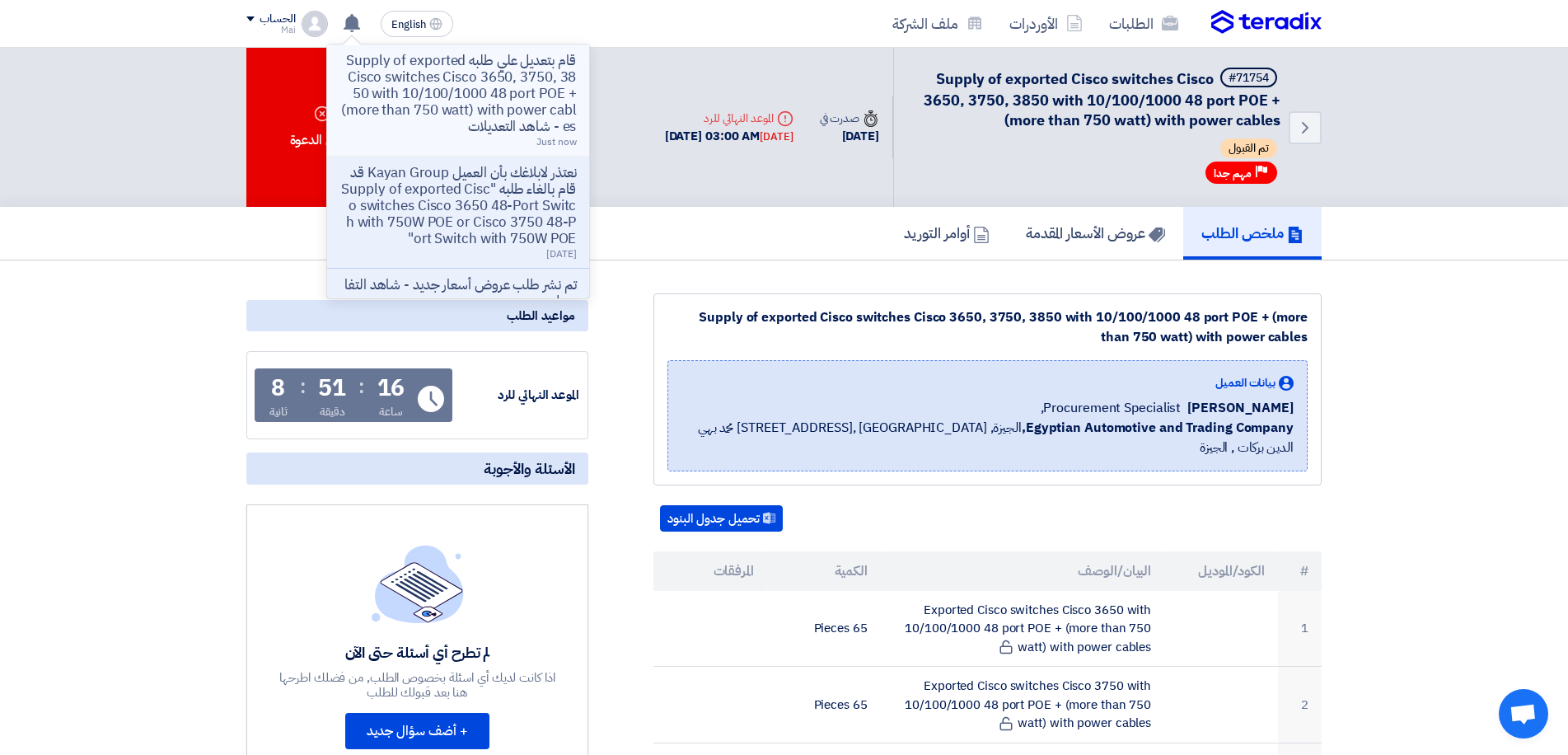
click at [548, 115] on p "قام بتعديل علي طلبه Supply of exported Cisco switches Cisco 3650, 3750, 3850 wi…" at bounding box center [458, 93] width 236 height 83
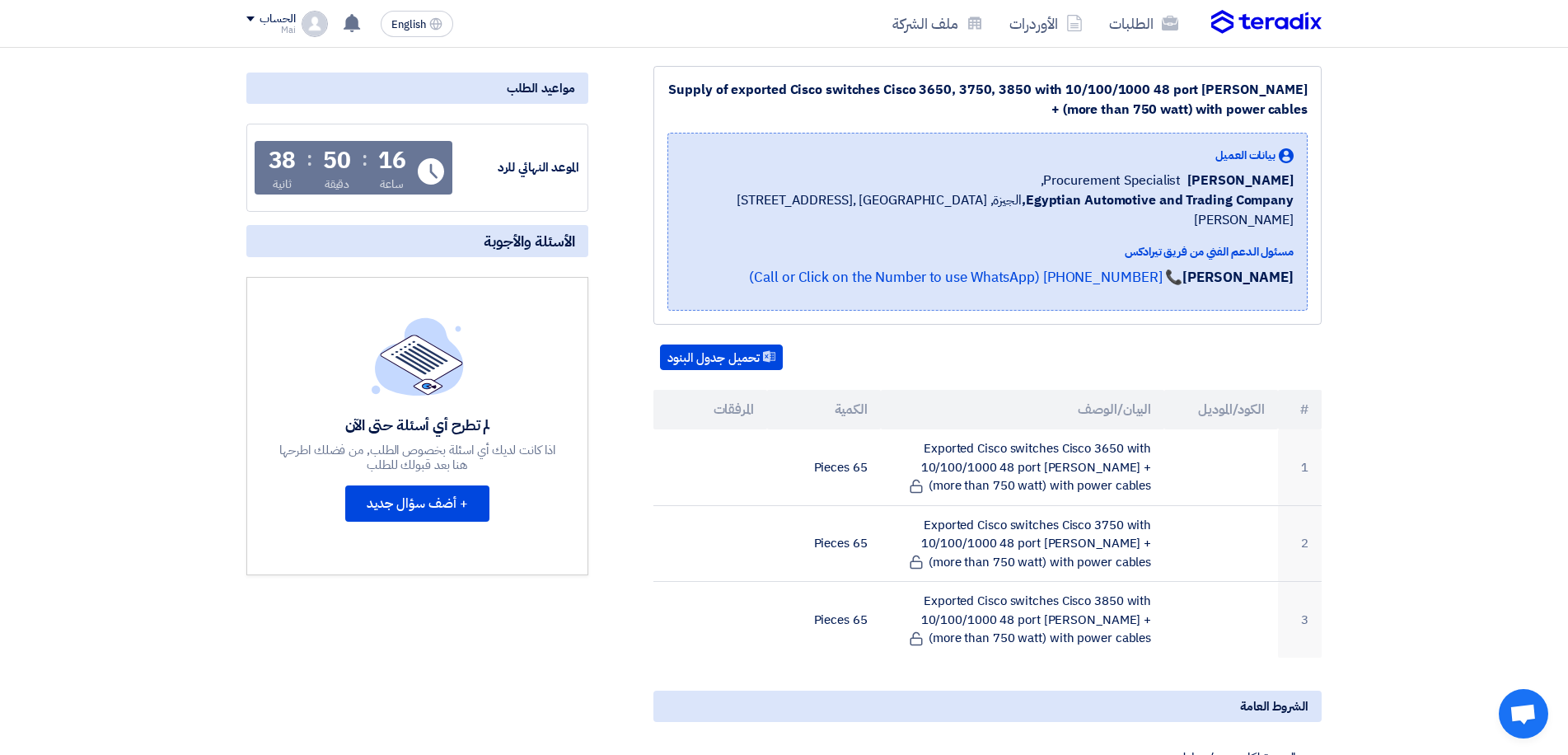
scroll to position [165, 0]
